Goal: Information Seeking & Learning: Understand process/instructions

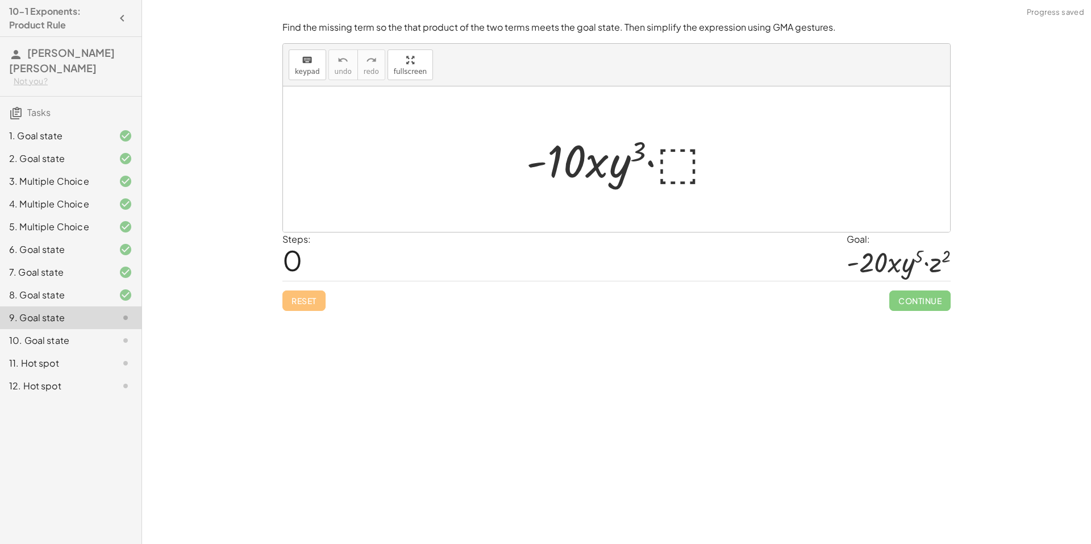
click at [669, 161] on div at bounding box center [621, 159] width 201 height 59
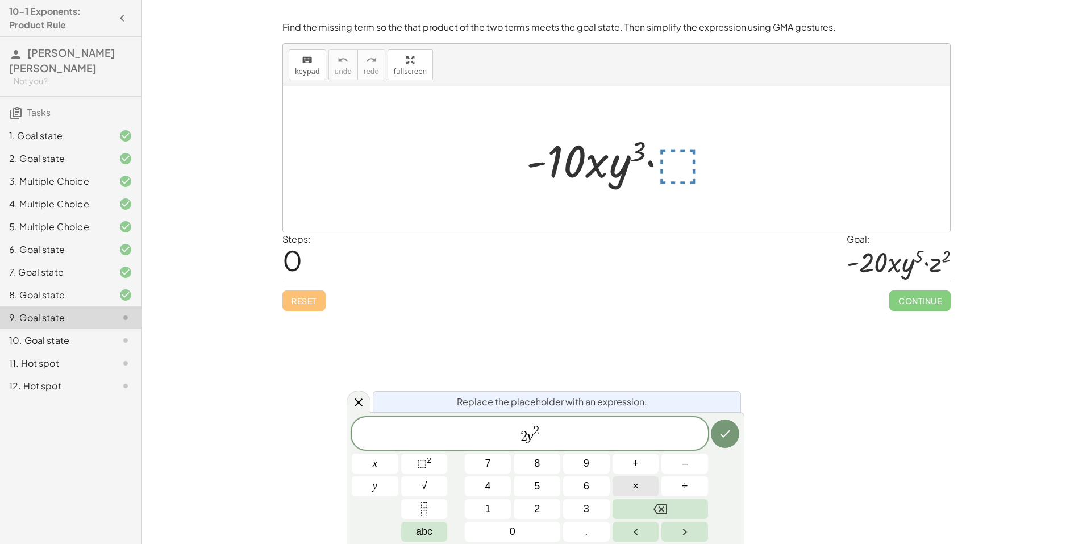
click at [650, 481] on button "×" at bounding box center [636, 486] width 47 height 20
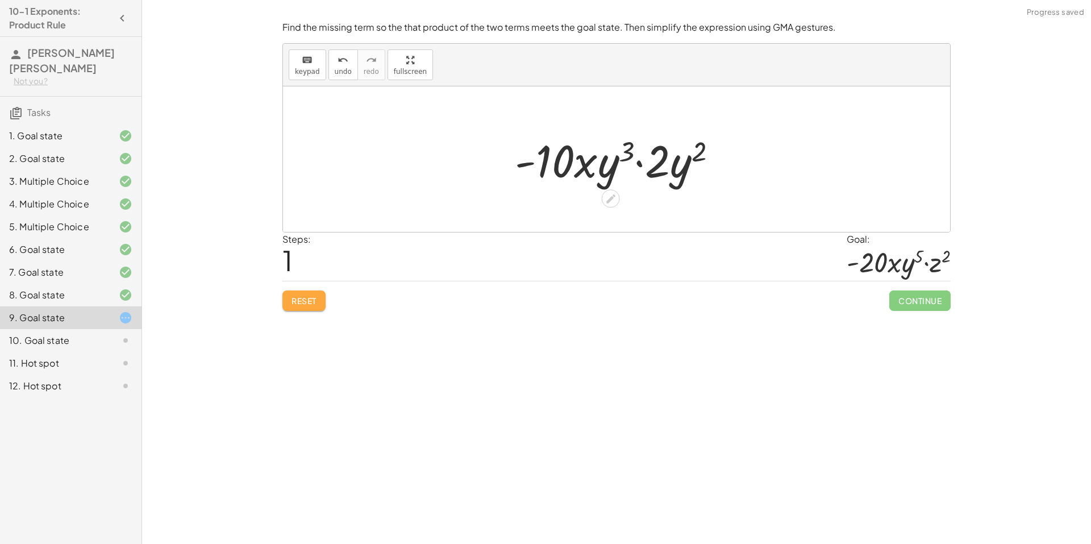
click at [292, 300] on span "Reset" at bounding box center [304, 300] width 25 height 10
drag, startPoint x: 721, startPoint y: 144, endPoint x: 714, endPoint y: 148, distance: 7.6
click at [714, 148] on div at bounding box center [621, 159] width 201 height 59
click at [677, 157] on div at bounding box center [621, 159] width 201 height 59
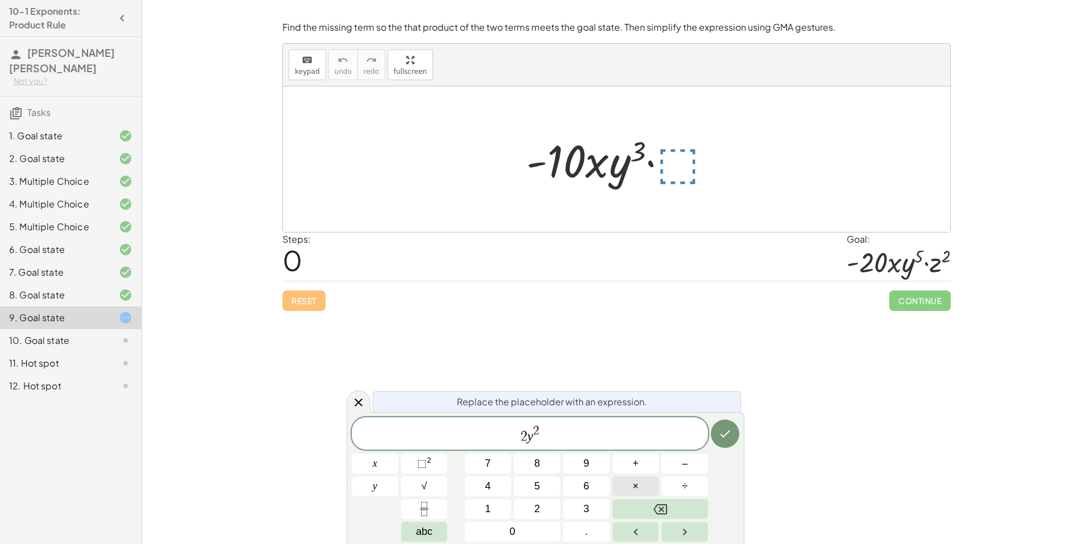
click at [647, 484] on button "×" at bounding box center [636, 486] width 47 height 20
click at [648, 492] on button "×" at bounding box center [636, 486] width 47 height 20
click at [734, 432] on button "Done" at bounding box center [725, 433] width 28 height 28
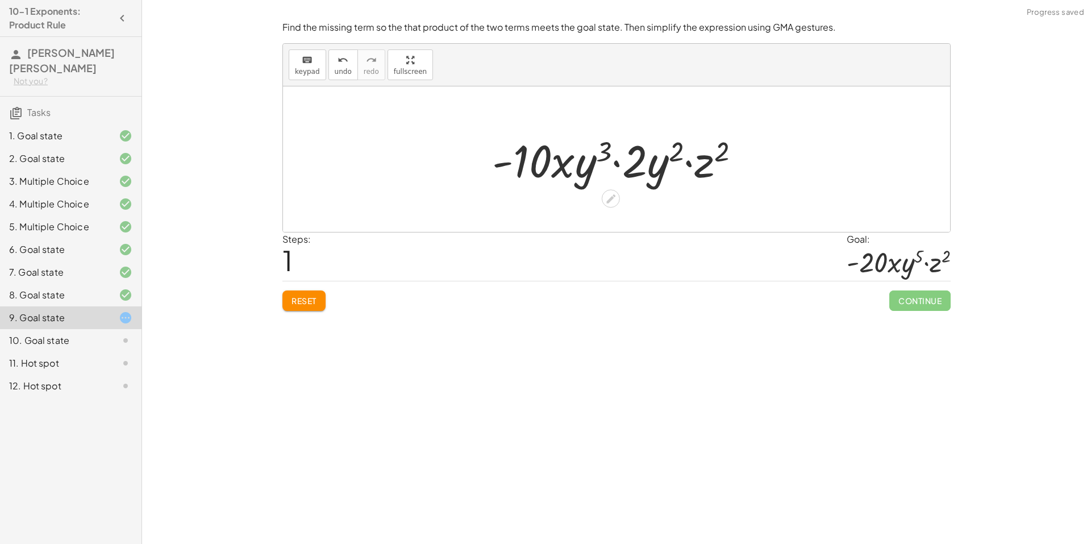
drag, startPoint x: 637, startPoint y: 164, endPoint x: 630, endPoint y: 166, distance: 7.7
click at [630, 166] on div at bounding box center [620, 159] width 269 height 59
drag, startPoint x: 611, startPoint y: 163, endPoint x: 517, endPoint y: 159, distance: 93.9
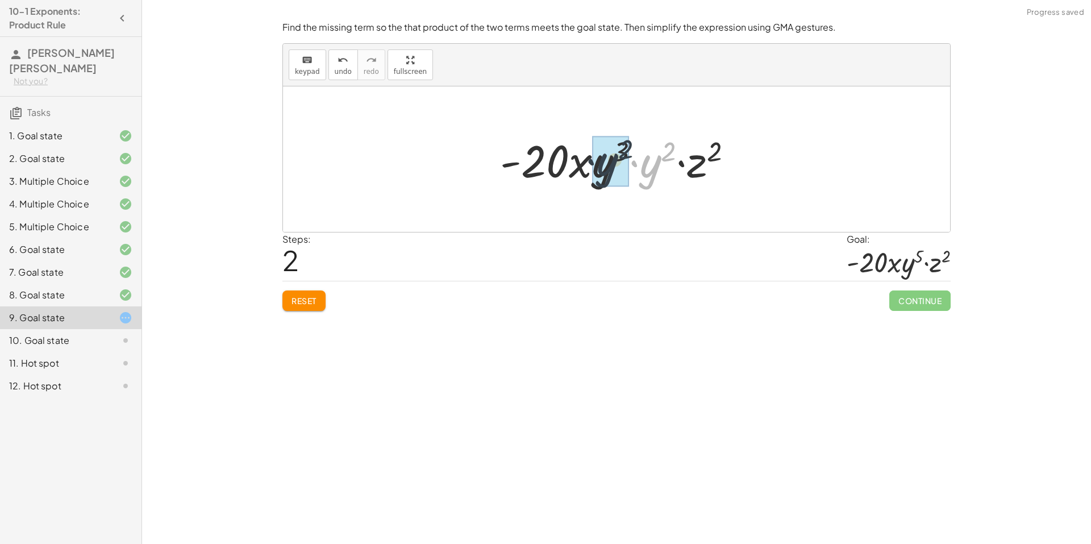
drag, startPoint x: 646, startPoint y: 173, endPoint x: 594, endPoint y: 170, distance: 51.8
drag, startPoint x: 668, startPoint y: 150, endPoint x: 637, endPoint y: 150, distance: 31.3
click at [637, 150] on div at bounding box center [621, 159] width 246 height 59
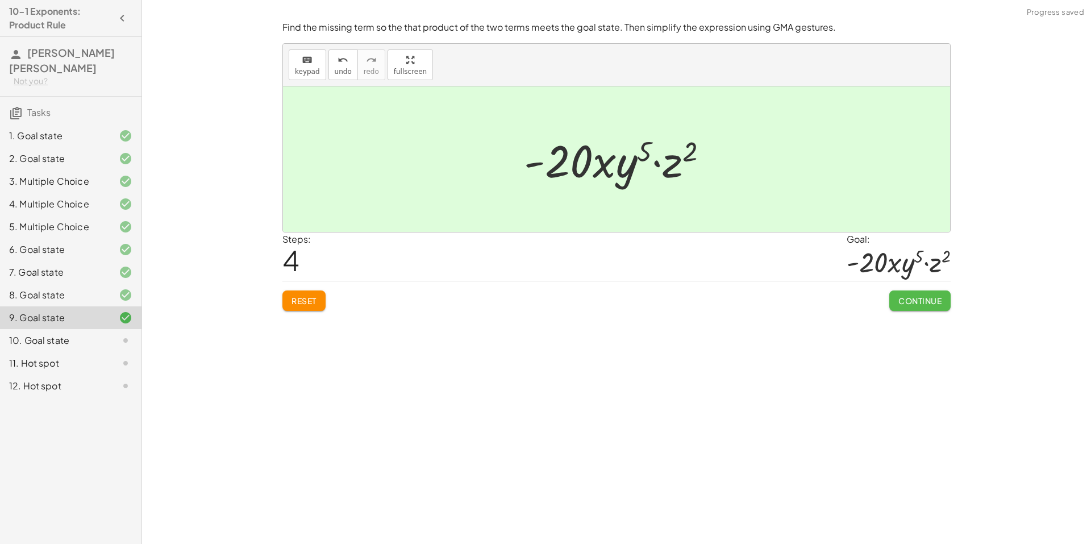
click at [911, 297] on span "Continue" at bounding box center [919, 300] width 43 height 10
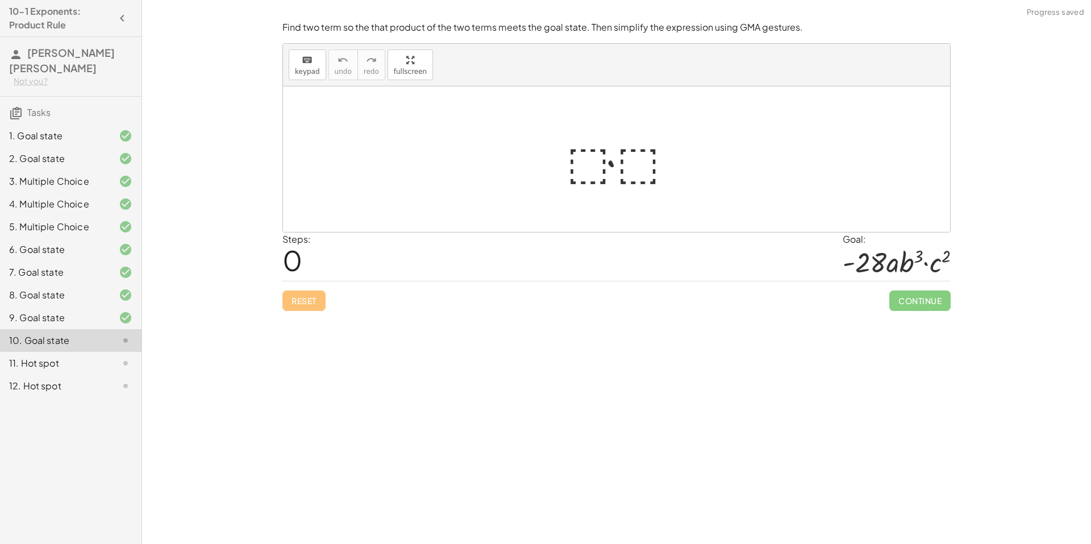
click at [580, 168] on div at bounding box center [621, 159] width 120 height 59
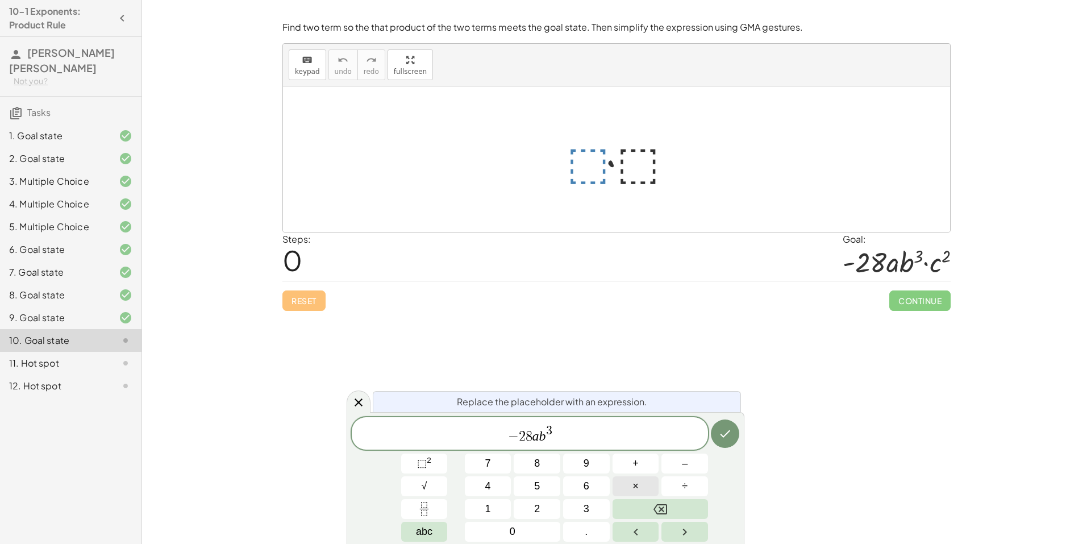
click at [653, 488] on button "×" at bounding box center [636, 486] width 47 height 20
click at [724, 436] on icon "Done" at bounding box center [726, 433] width 10 height 7
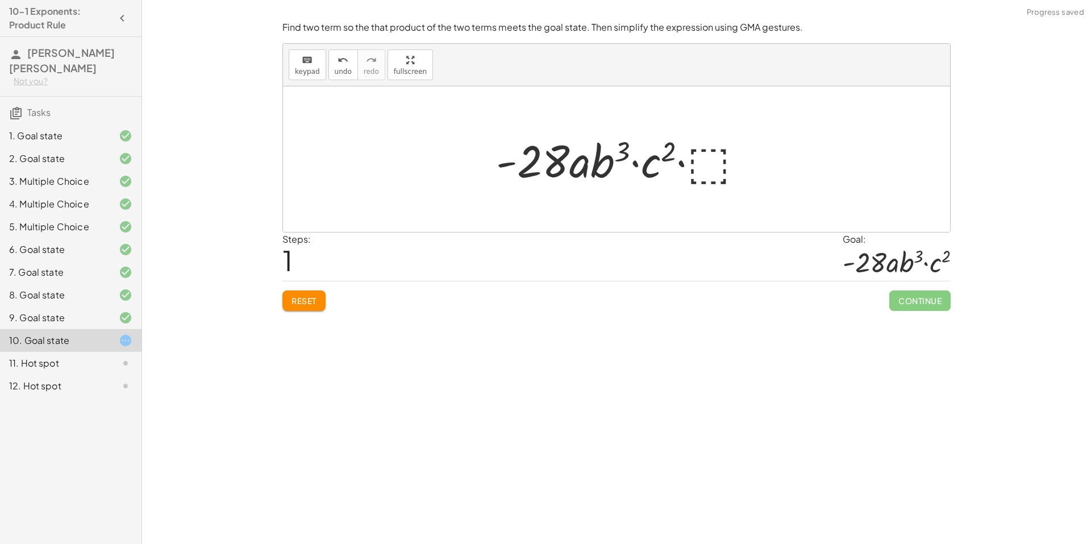
click at [715, 160] on div at bounding box center [620, 159] width 261 height 59
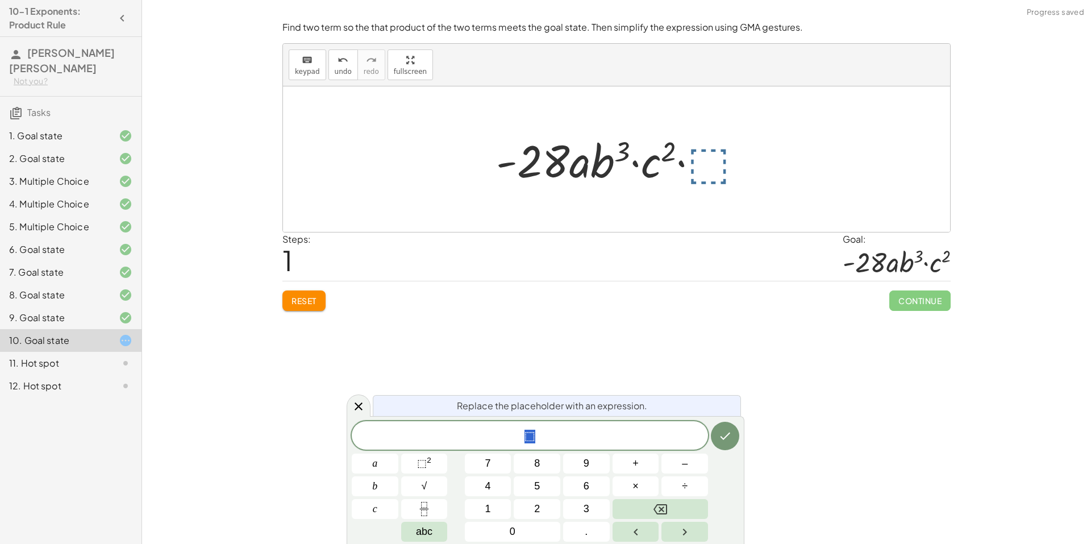
click at [712, 162] on div at bounding box center [620, 159] width 261 height 59
click at [734, 436] on button "Done" at bounding box center [725, 436] width 28 height 28
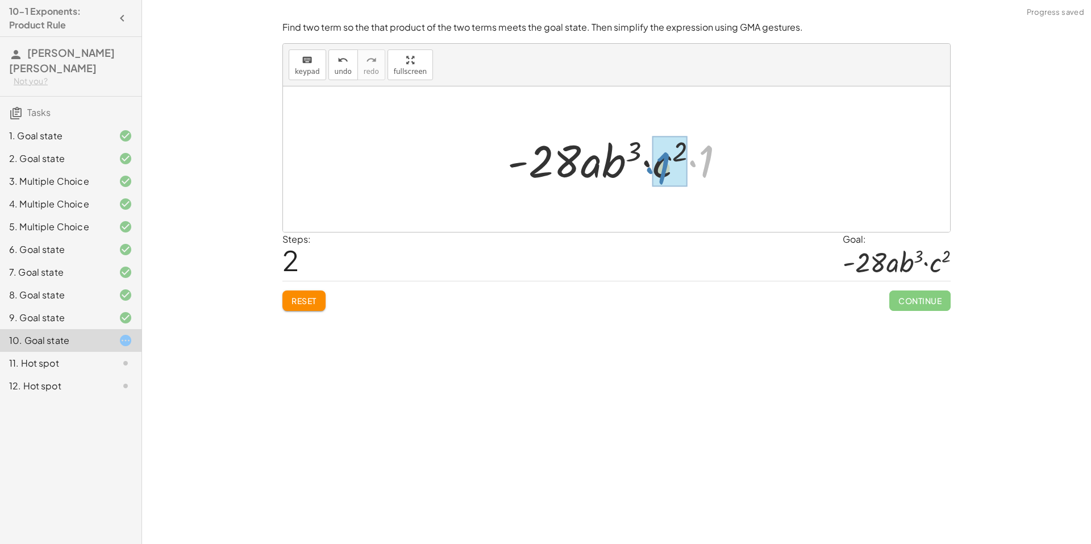
drag, startPoint x: 705, startPoint y: 153, endPoint x: 659, endPoint y: 167, distance: 48.2
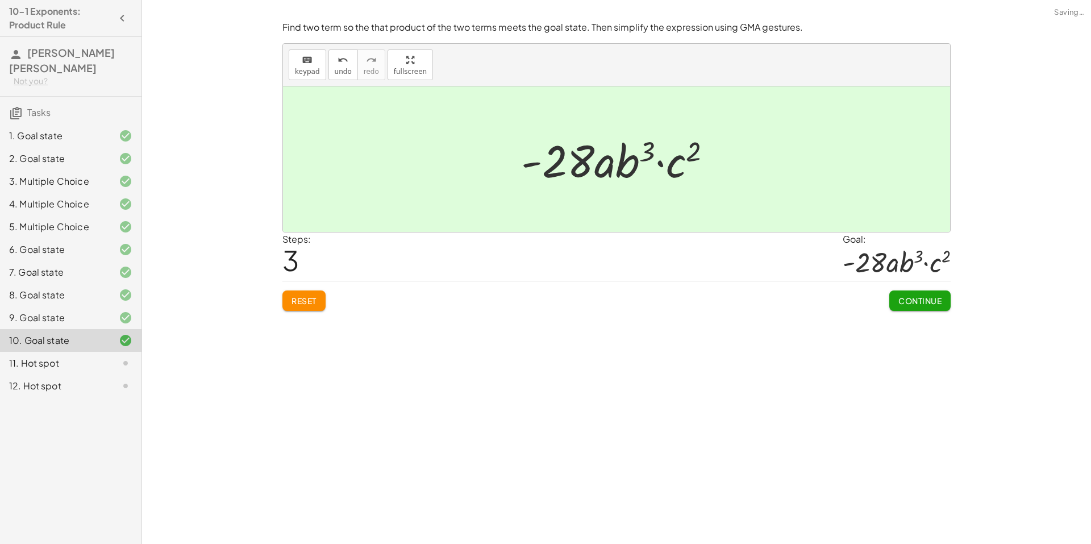
click at [902, 295] on span "Continue" at bounding box center [919, 300] width 43 height 10
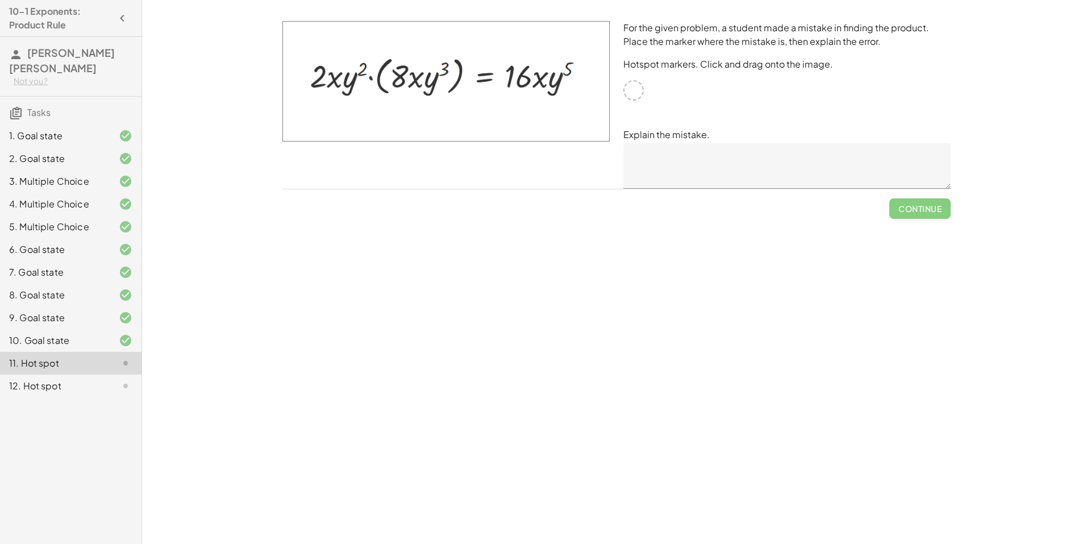
click at [634, 97] on div at bounding box center [633, 90] width 20 height 20
click at [634, 85] on div at bounding box center [633, 90] width 20 height 20
drag, startPoint x: 526, startPoint y: 76, endPoint x: 510, endPoint y: 82, distance: 17.1
click at [510, 82] on img at bounding box center [445, 81] width 327 height 120
click at [623, 89] on div "For the given problem, a student made a mistake in finding the product. Place t…" at bounding box center [787, 104] width 341 height 181
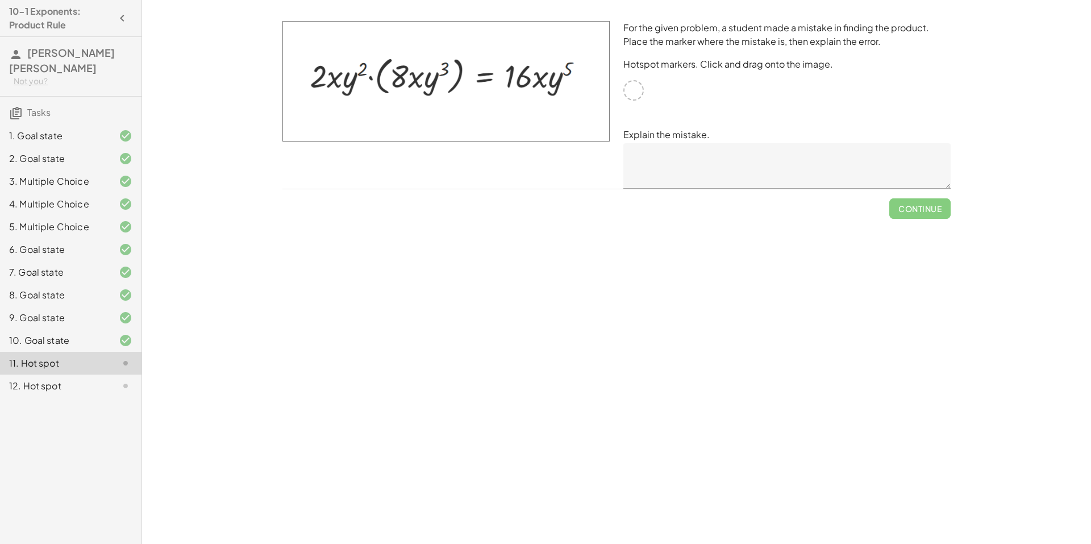
click at [633, 89] on div at bounding box center [633, 90] width 20 height 20
drag, startPoint x: 635, startPoint y: 93, endPoint x: 518, endPoint y: 77, distance: 118.6
drag, startPoint x: 517, startPoint y: 78, endPoint x: 502, endPoint y: 72, distance: 16.6
drag, startPoint x: 507, startPoint y: 74, endPoint x: 650, endPoint y: 100, distance: 145.6
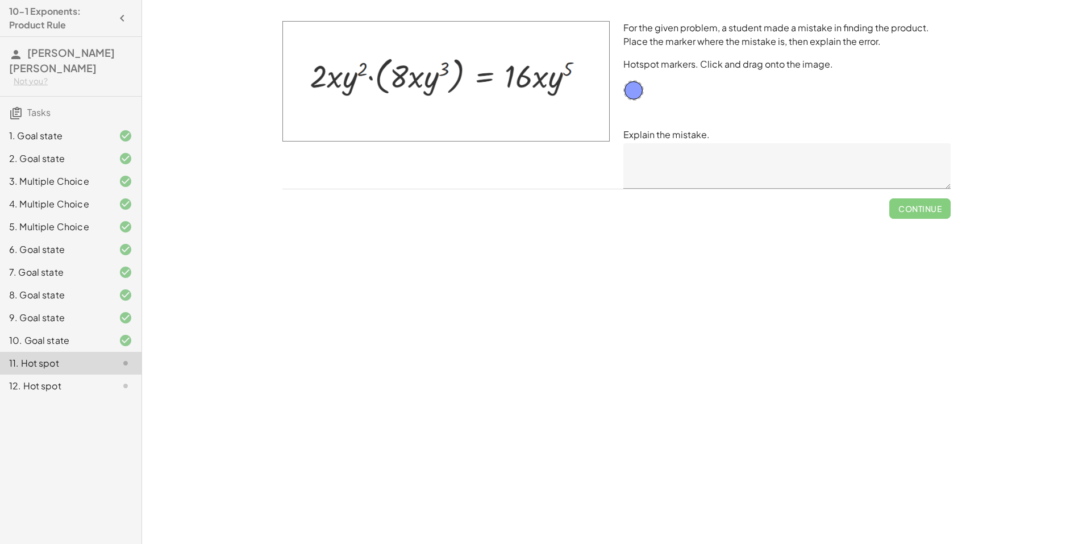
click at [514, 82] on img at bounding box center [445, 81] width 327 height 120
drag, startPoint x: 634, startPoint y: 87, endPoint x: 394, endPoint y: 71, distance: 239.8
drag, startPoint x: 396, startPoint y: 78, endPoint x: 635, endPoint y: 93, distance: 239.2
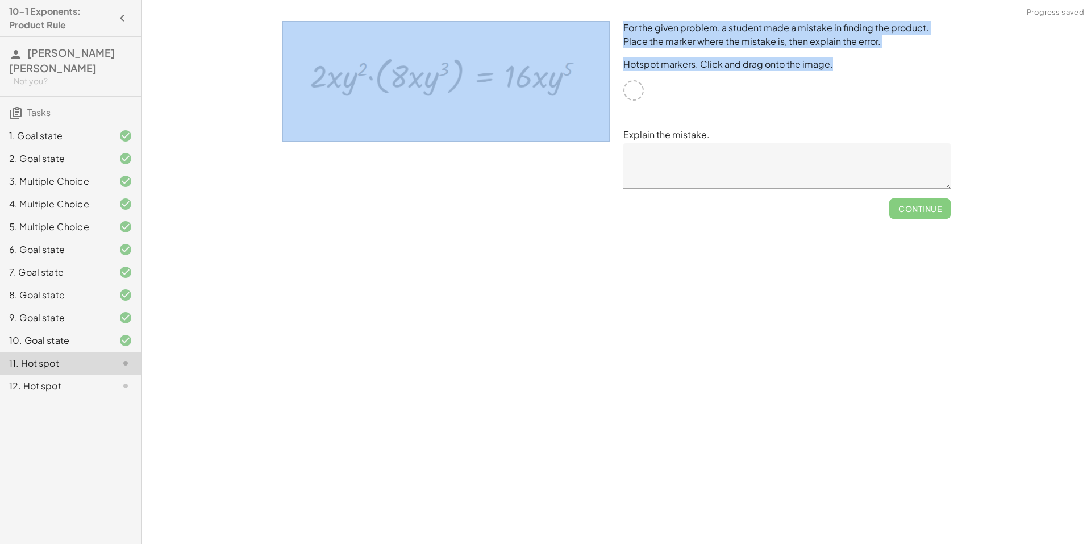
drag, startPoint x: 635, startPoint y: 89, endPoint x: 340, endPoint y: 48, distance: 298.3
click at [335, 49] on div "For the given problem, a student made a mistake in finding the product. Place t…" at bounding box center [617, 104] width 682 height 181
click at [344, 48] on img at bounding box center [445, 81] width 327 height 120
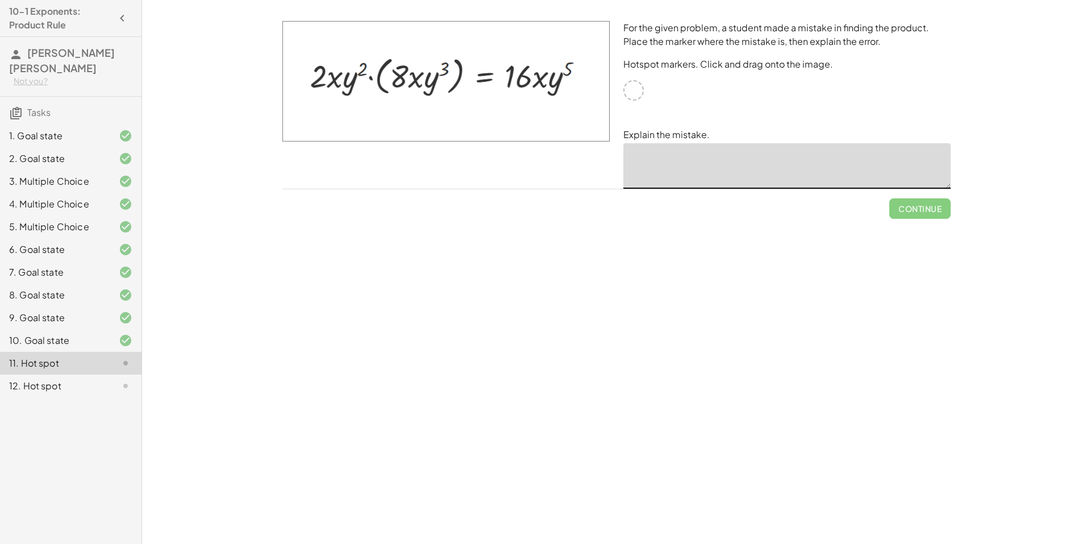
drag, startPoint x: 777, startPoint y: 170, endPoint x: 101, endPoint y: 5, distance: 696.7
click at [714, 149] on textarea at bounding box center [786, 165] width 327 height 45
